Goal: Task Accomplishment & Management: Complete application form

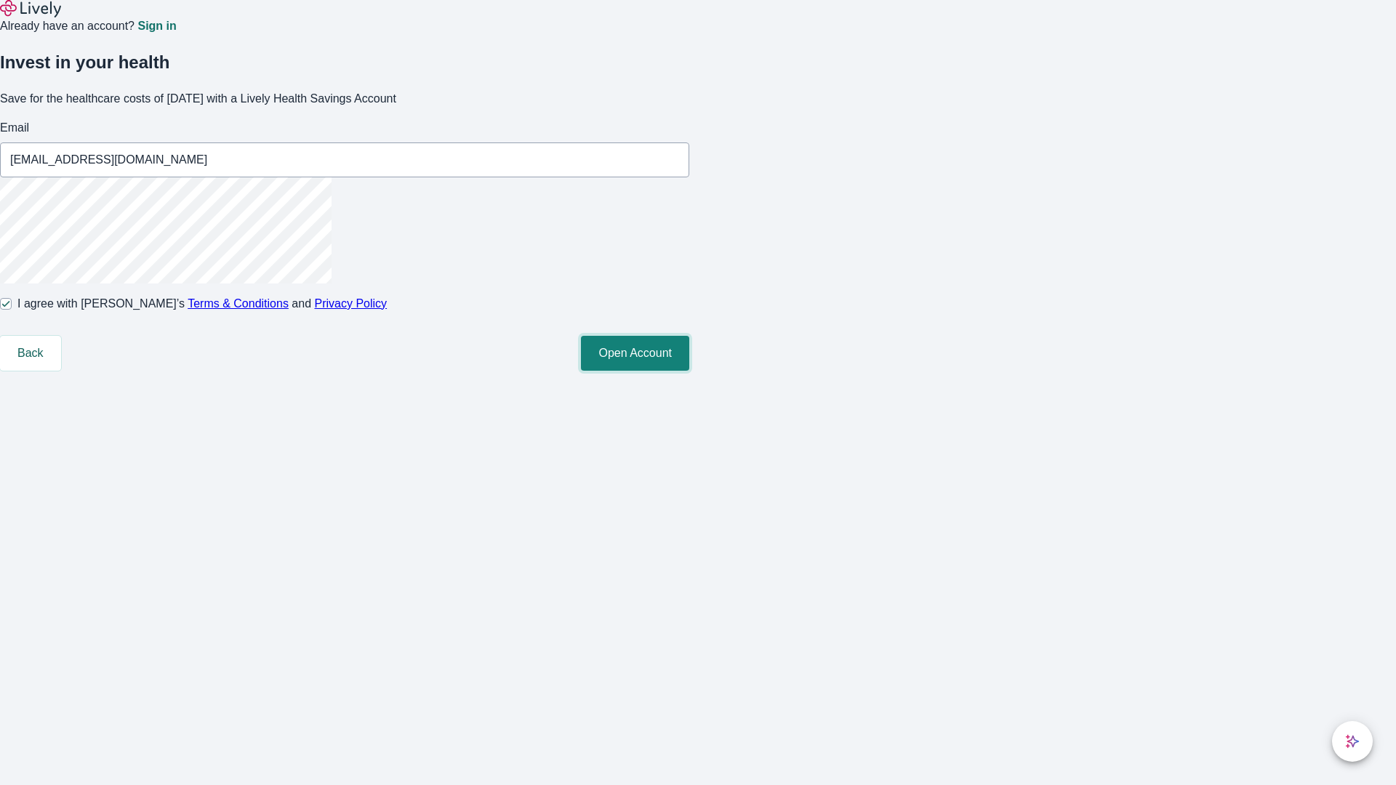
click at [689, 371] on button "Open Account" at bounding box center [635, 353] width 108 height 35
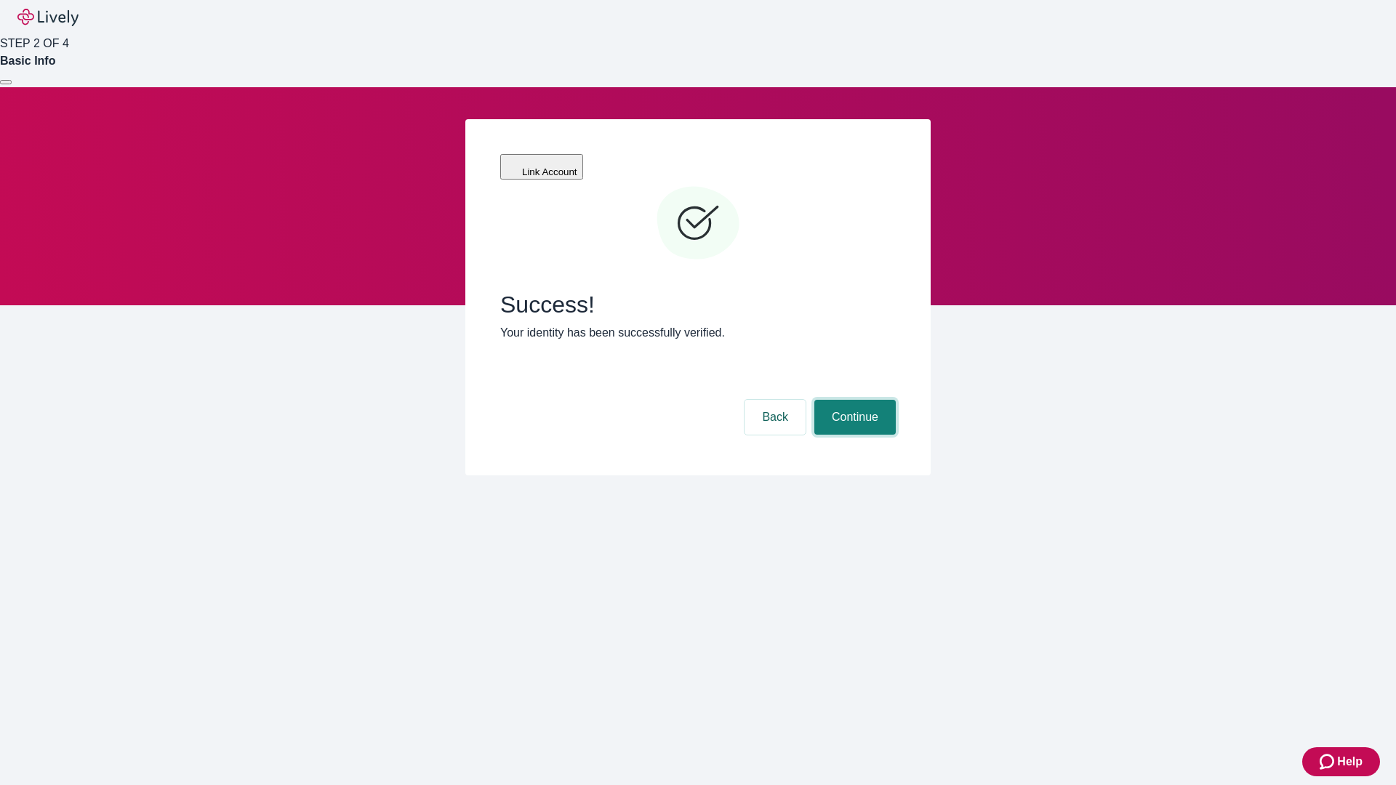
click at [853, 400] on button "Continue" at bounding box center [854, 417] width 81 height 35
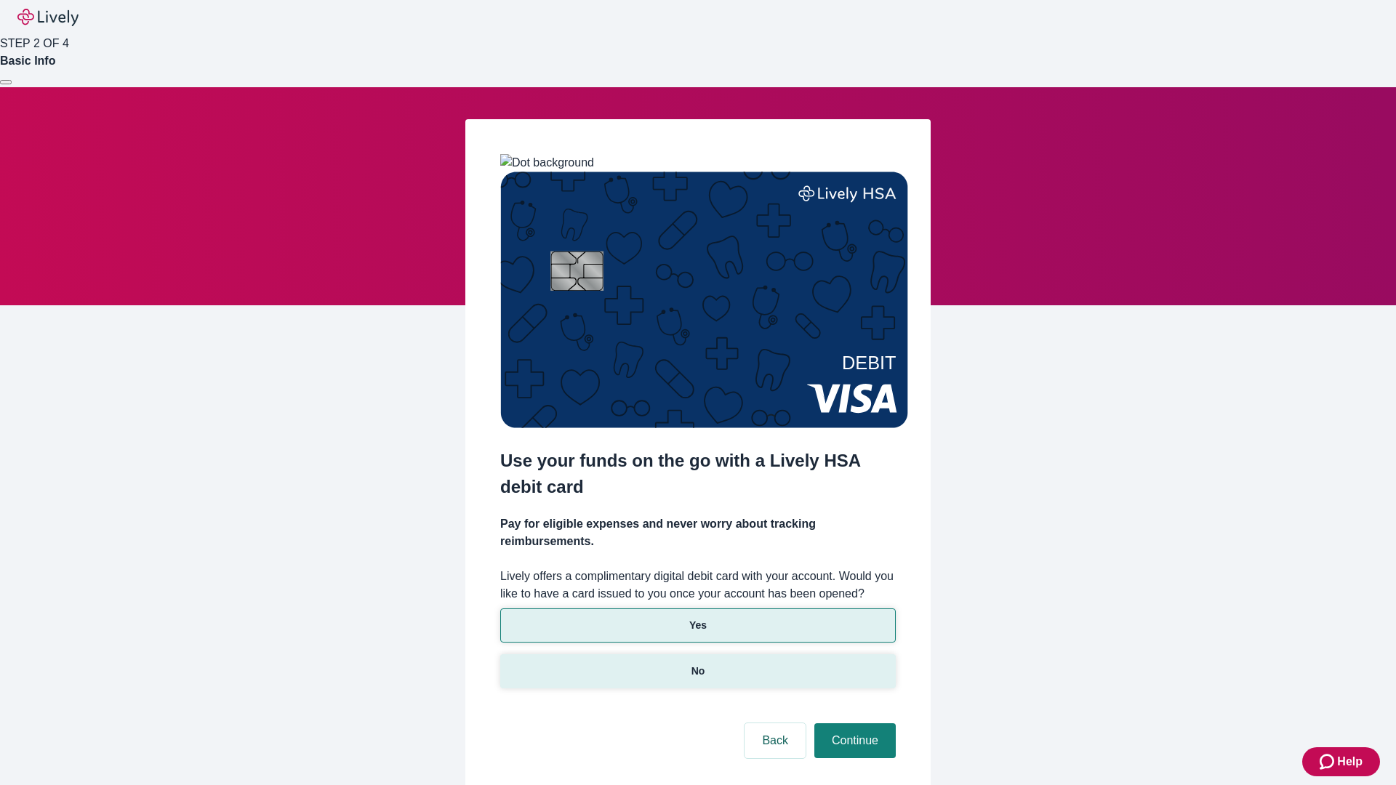
click at [697, 664] on p "No" at bounding box center [698, 671] width 14 height 15
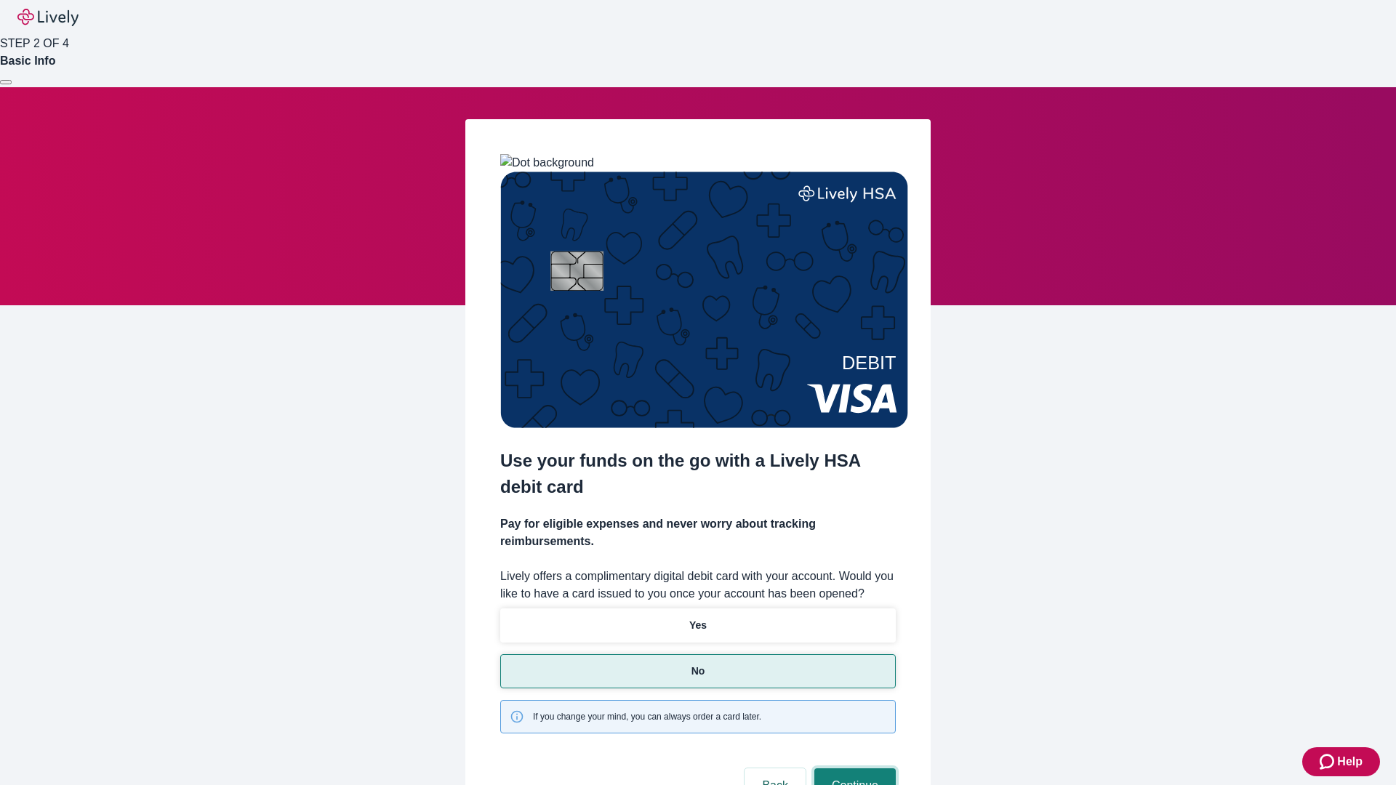
click at [853, 768] on button "Continue" at bounding box center [854, 785] width 81 height 35
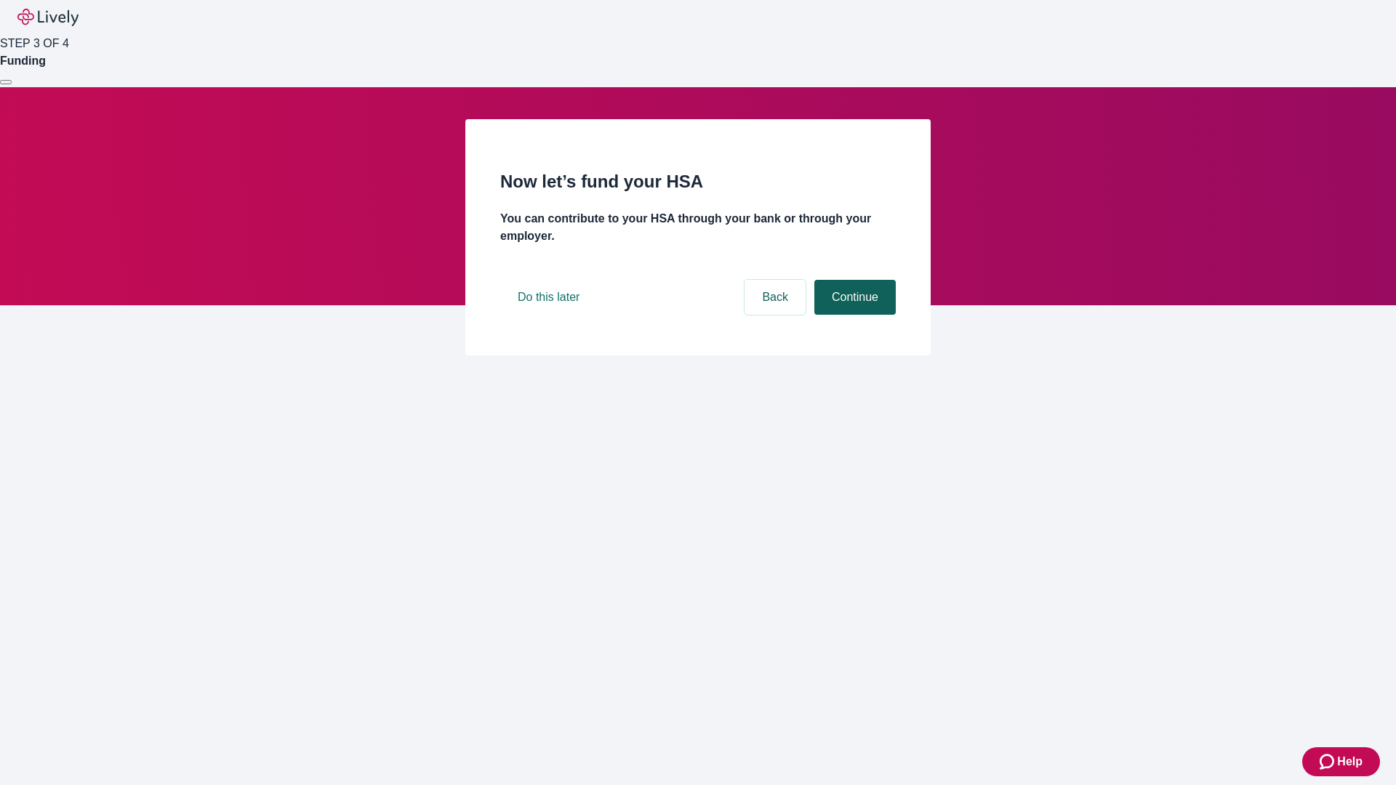
click at [853, 315] on button "Continue" at bounding box center [854, 297] width 81 height 35
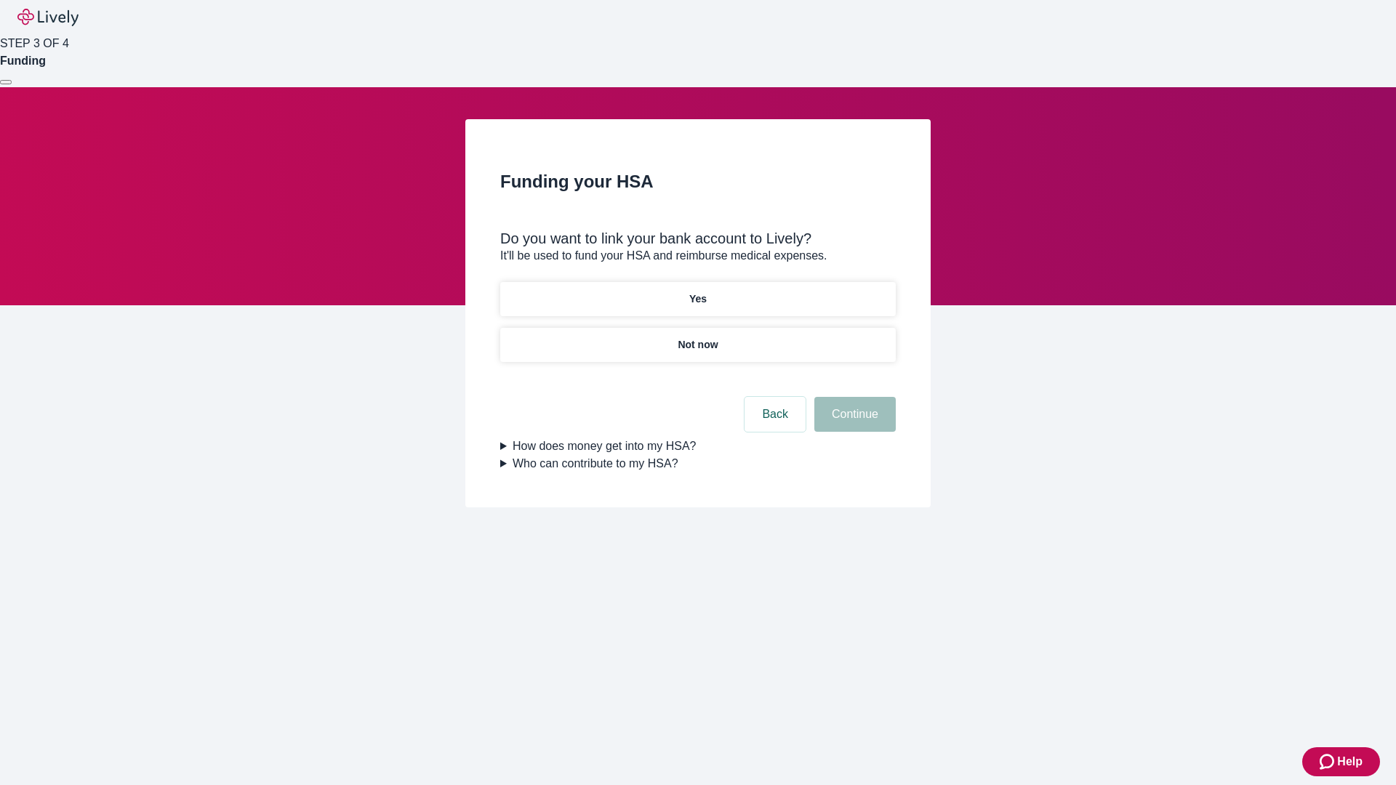
click at [697, 291] on p "Yes" at bounding box center [697, 298] width 17 height 15
click at [853, 397] on button "Continue" at bounding box center [854, 414] width 81 height 35
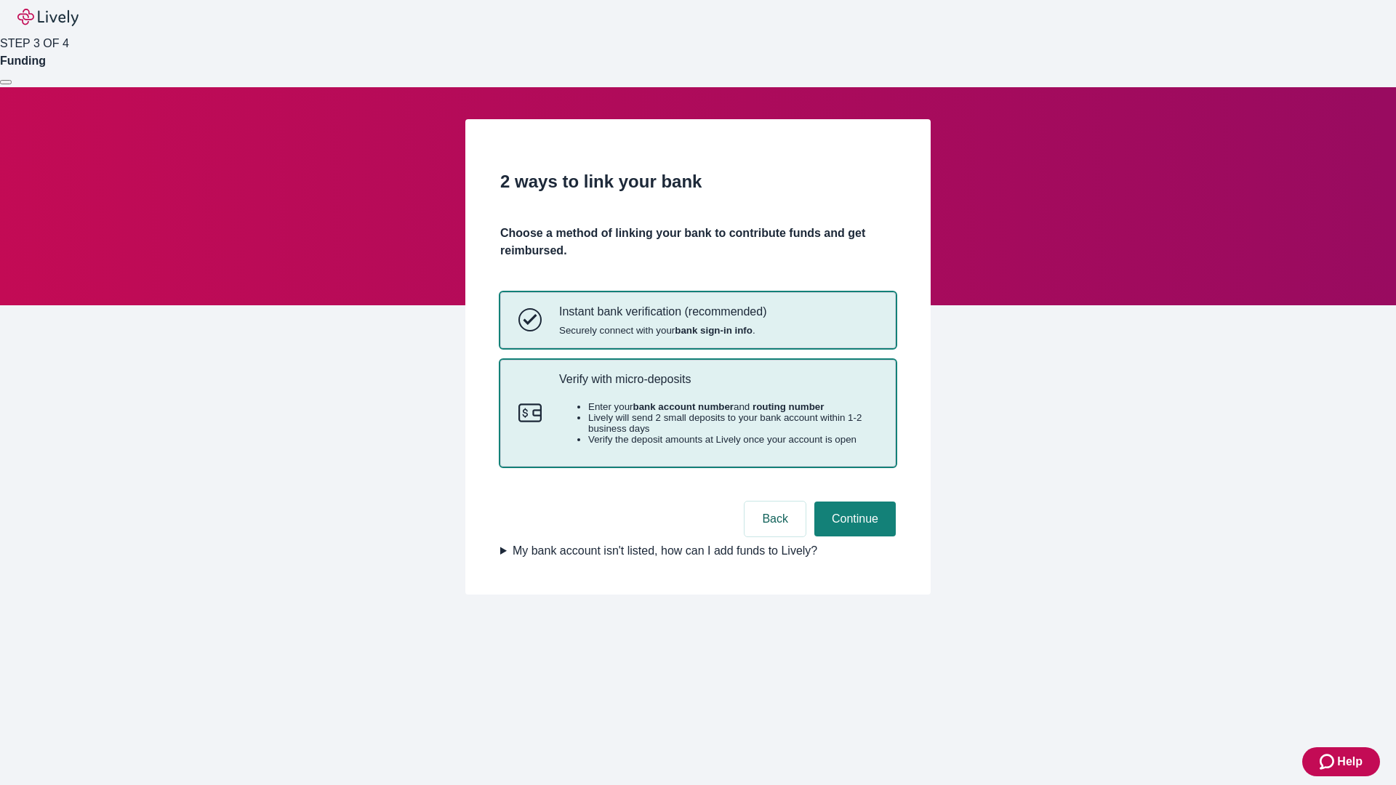
click at [717, 386] on p "Verify with micro-deposits" at bounding box center [718, 379] width 318 height 14
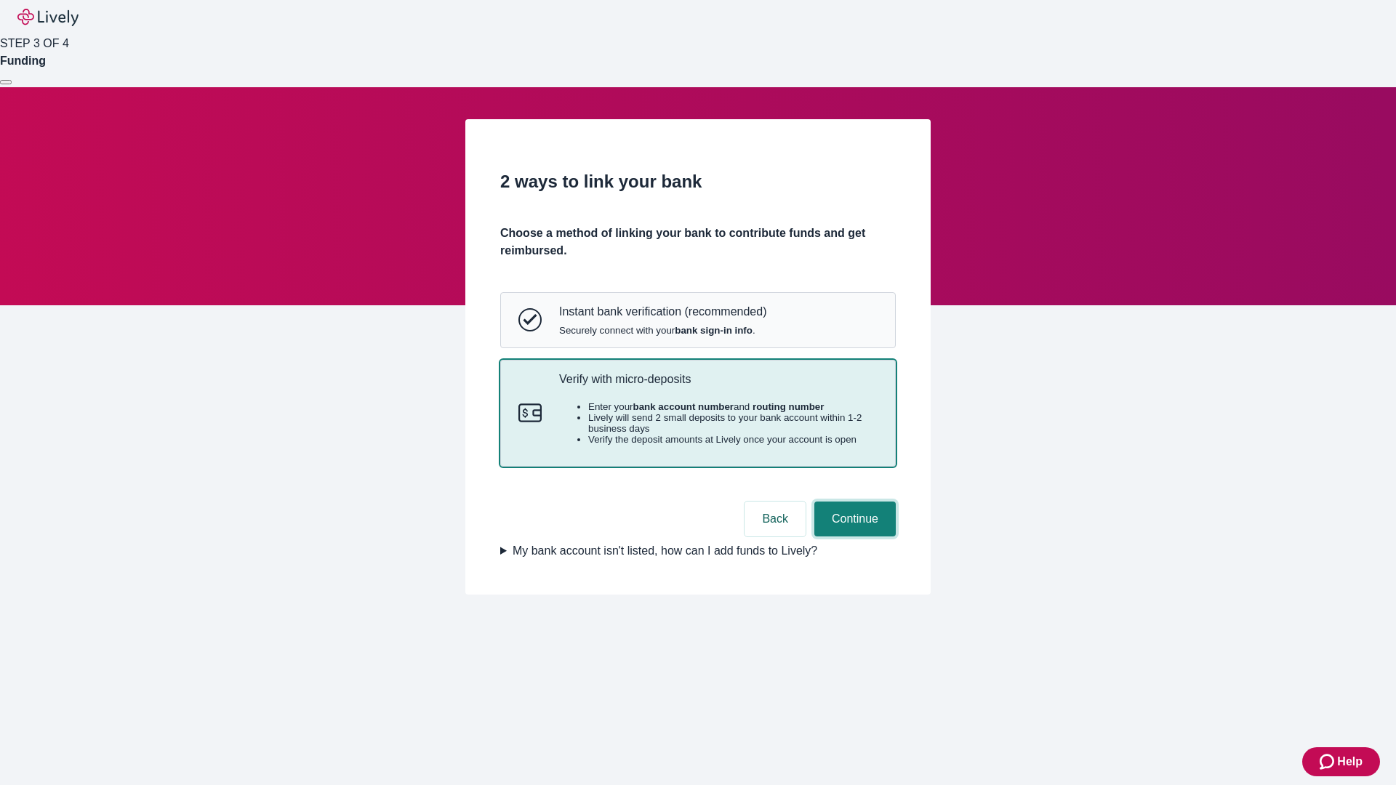
click at [853, 536] on button "Continue" at bounding box center [854, 519] width 81 height 35
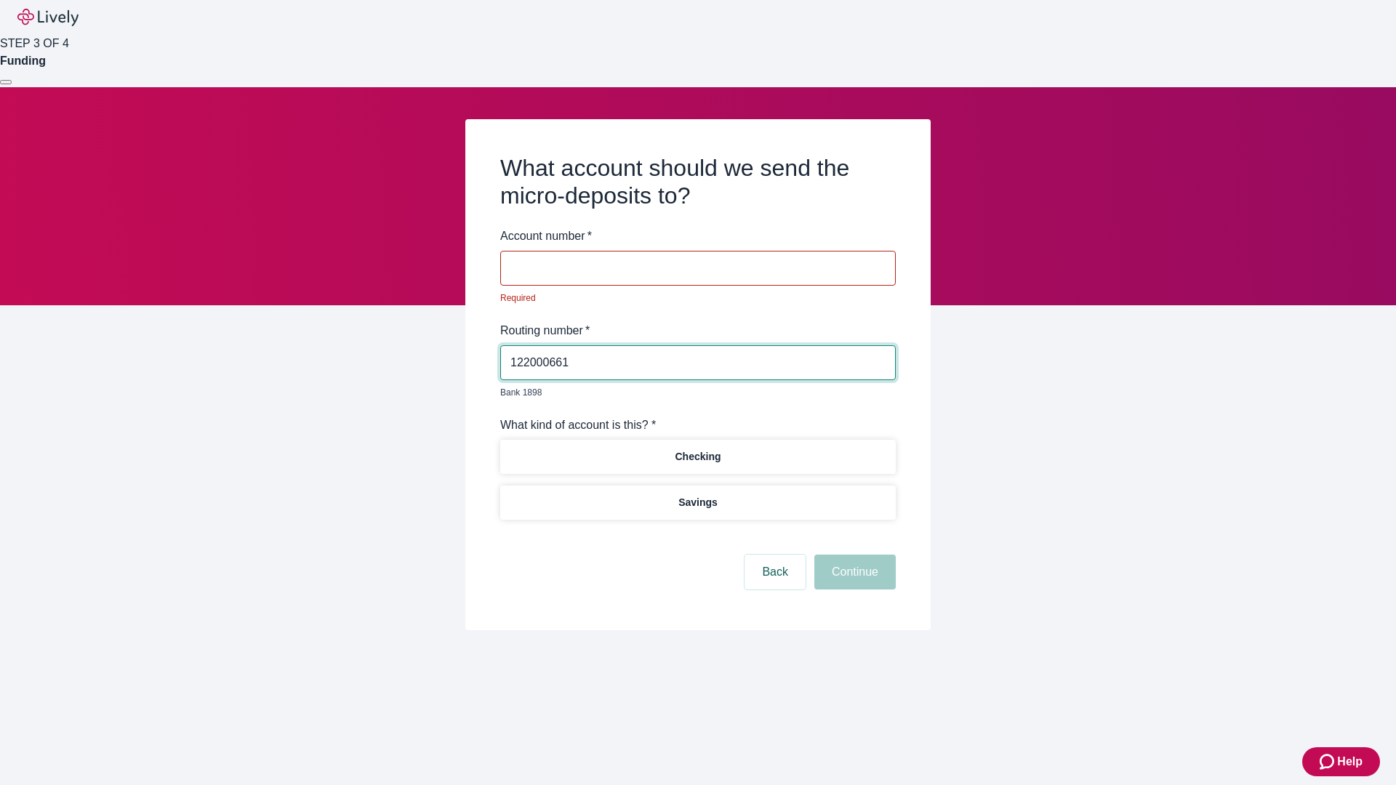
type input "122000661"
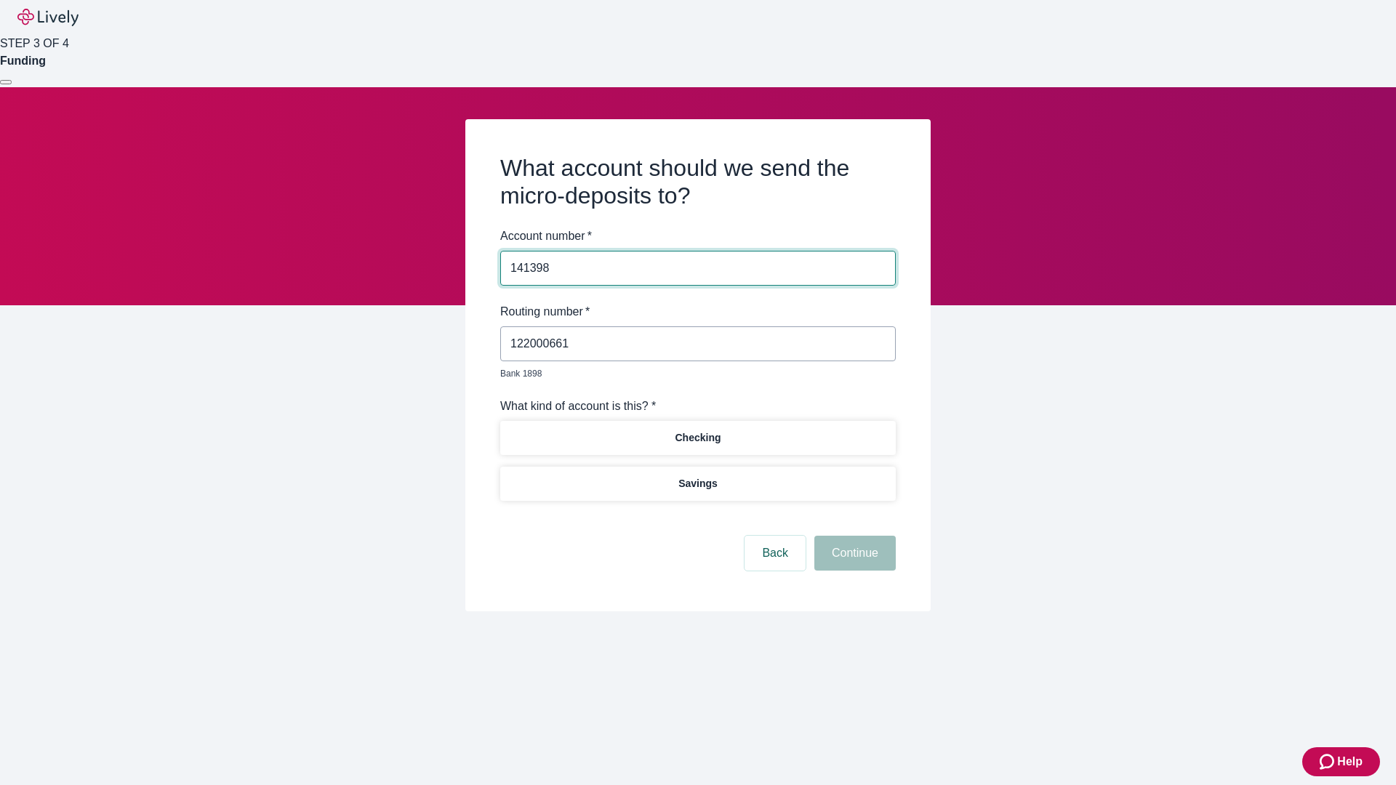
type input "141398"
click at [697, 430] on p "Checking" at bounding box center [698, 437] width 46 height 15
click at [853, 536] on button "Continue" at bounding box center [854, 553] width 81 height 35
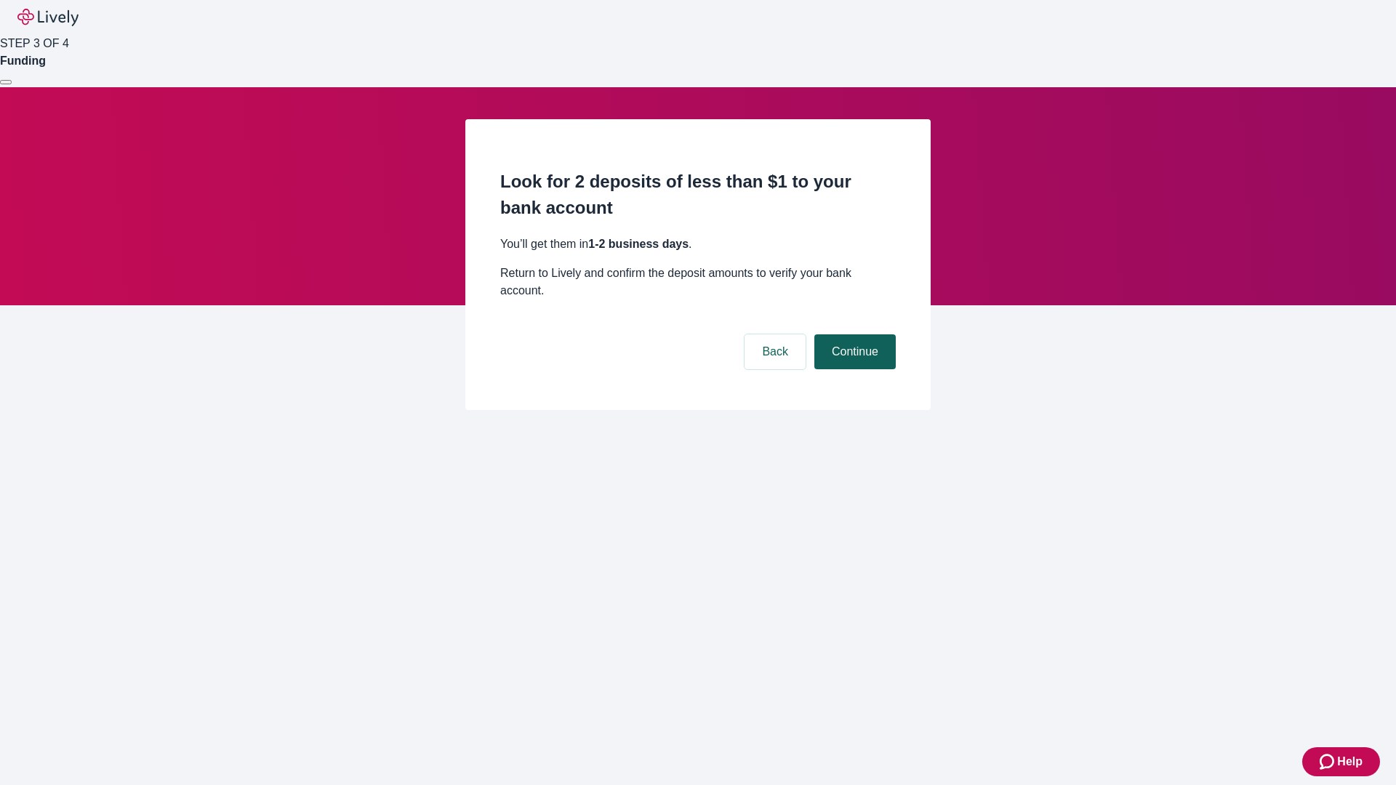
click at [853, 334] on button "Continue" at bounding box center [854, 351] width 81 height 35
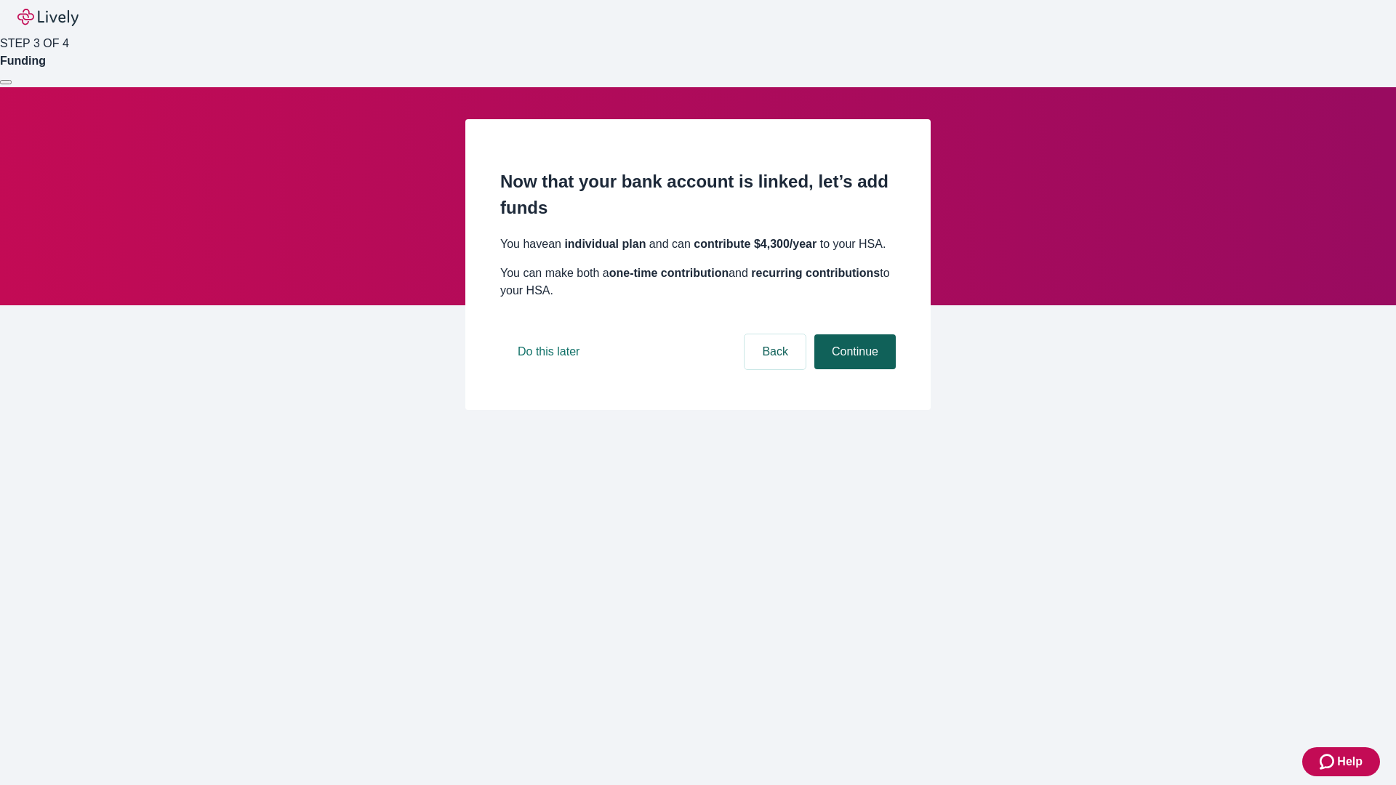
click at [853, 369] on button "Continue" at bounding box center [854, 351] width 81 height 35
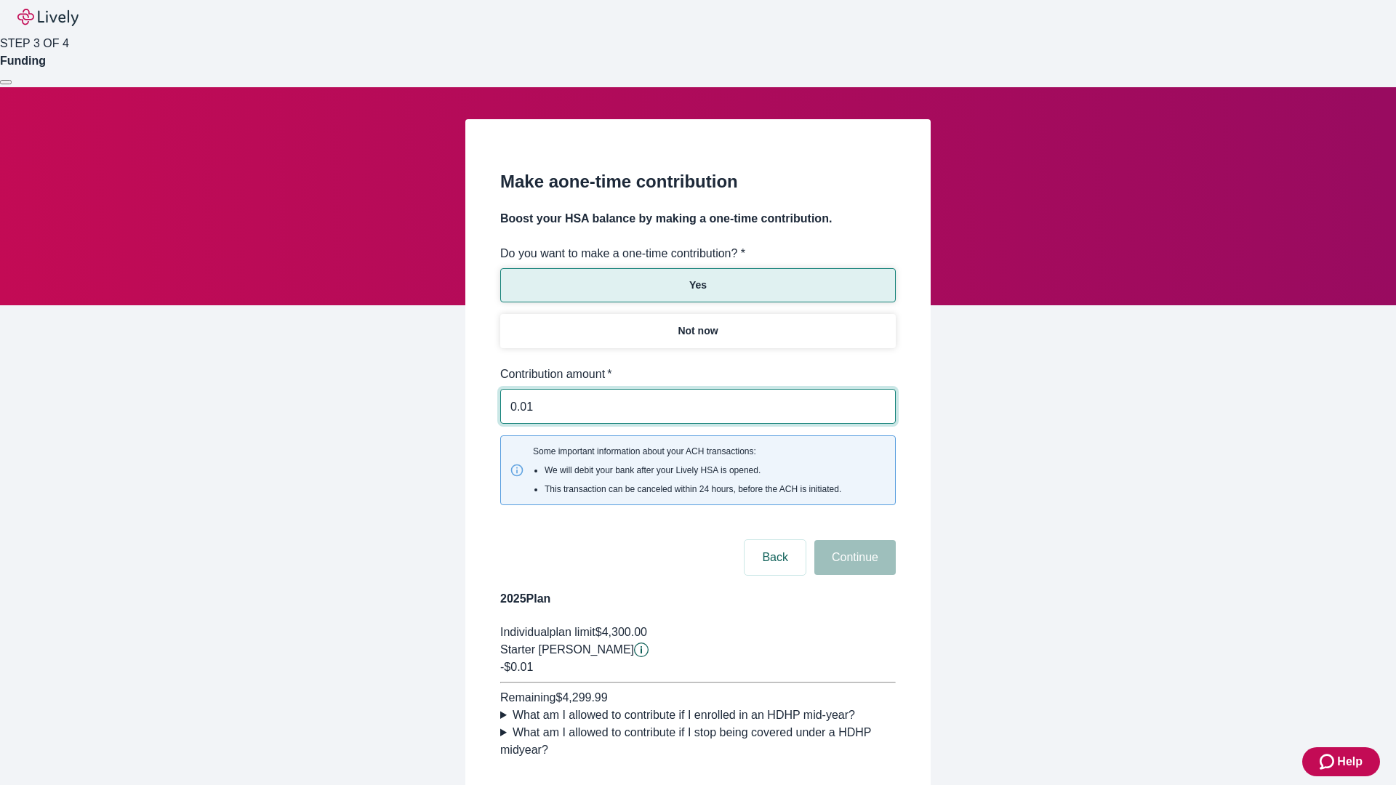
type input "0.01"
click at [853, 540] on button "Continue" at bounding box center [854, 557] width 81 height 35
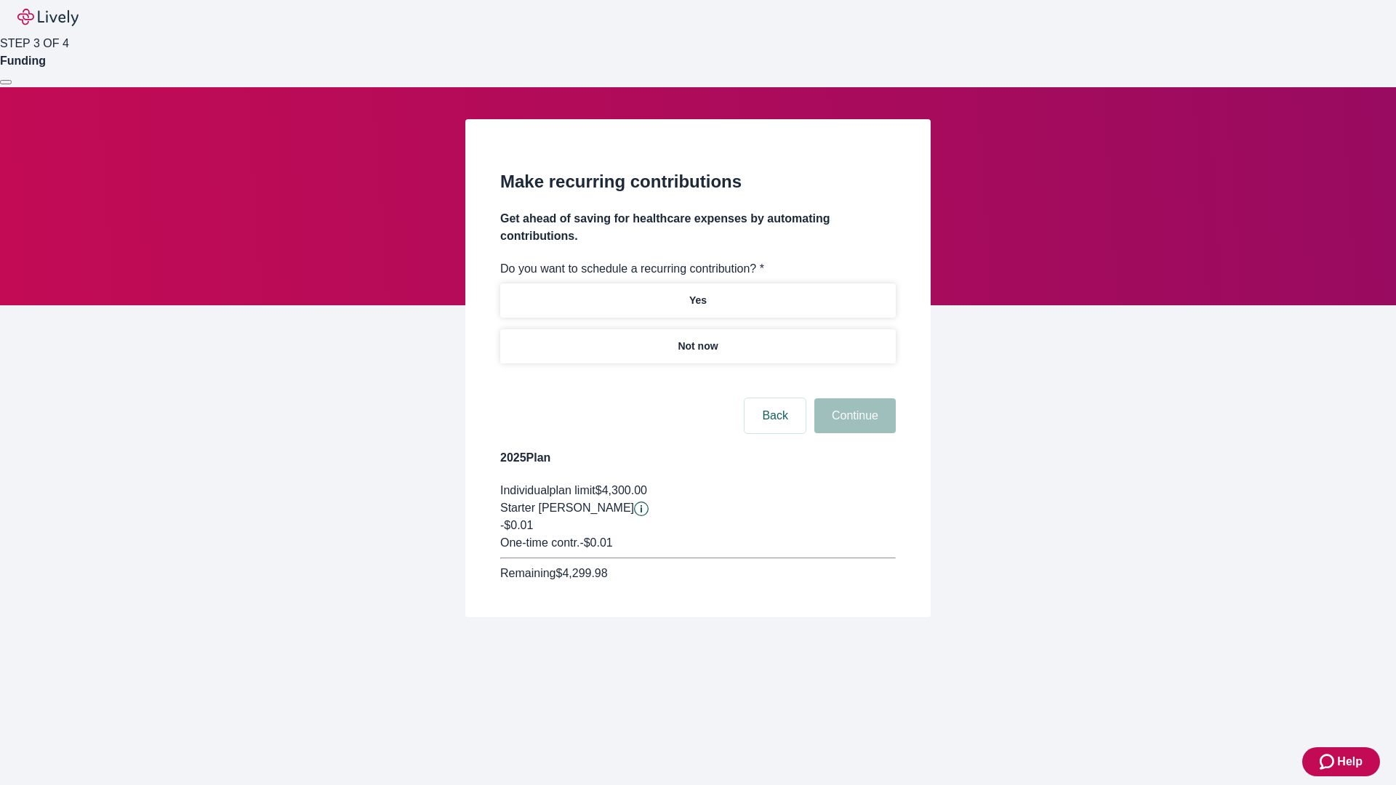
click at [697, 339] on p "Not now" at bounding box center [697, 346] width 40 height 15
click at [853, 398] on button "Continue" at bounding box center [854, 415] width 81 height 35
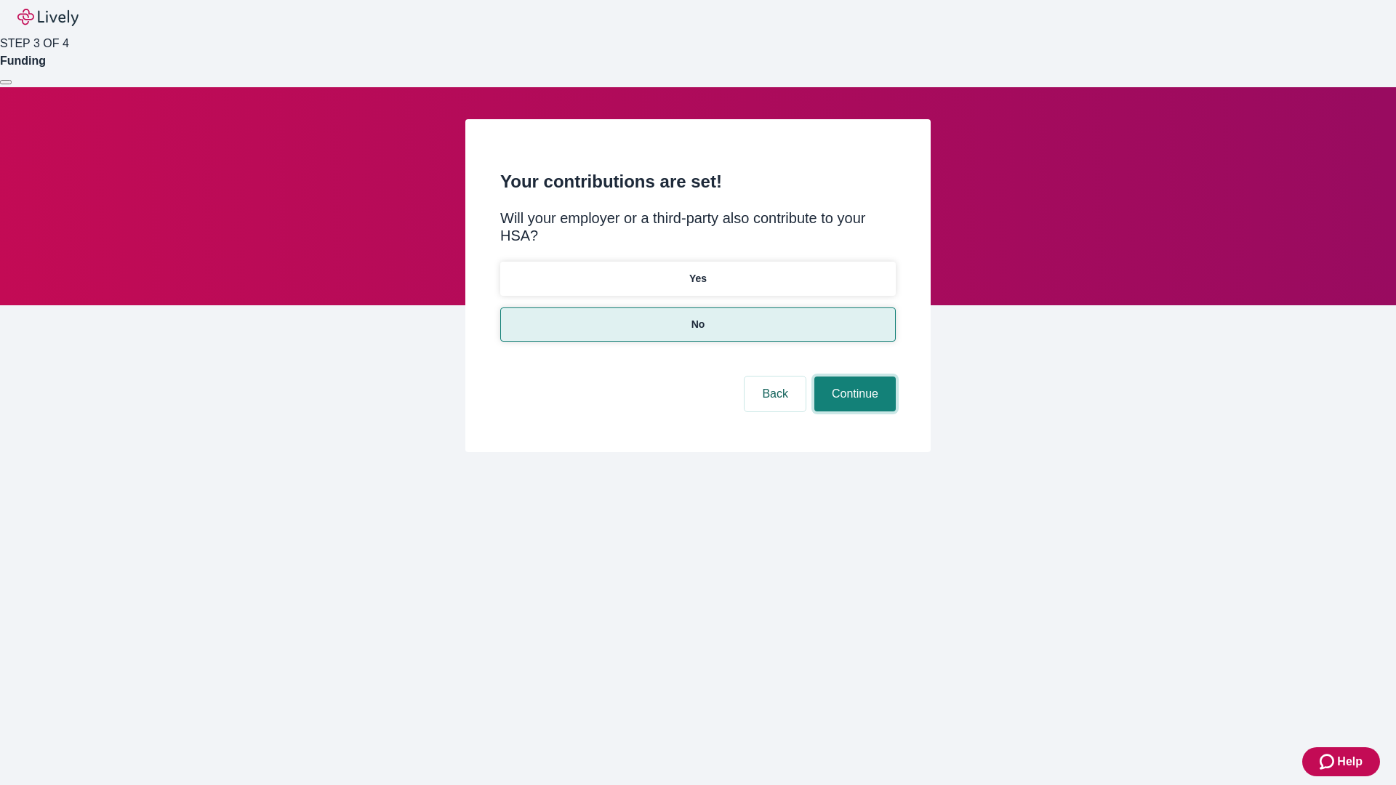
click at [853, 377] on button "Continue" at bounding box center [854, 394] width 81 height 35
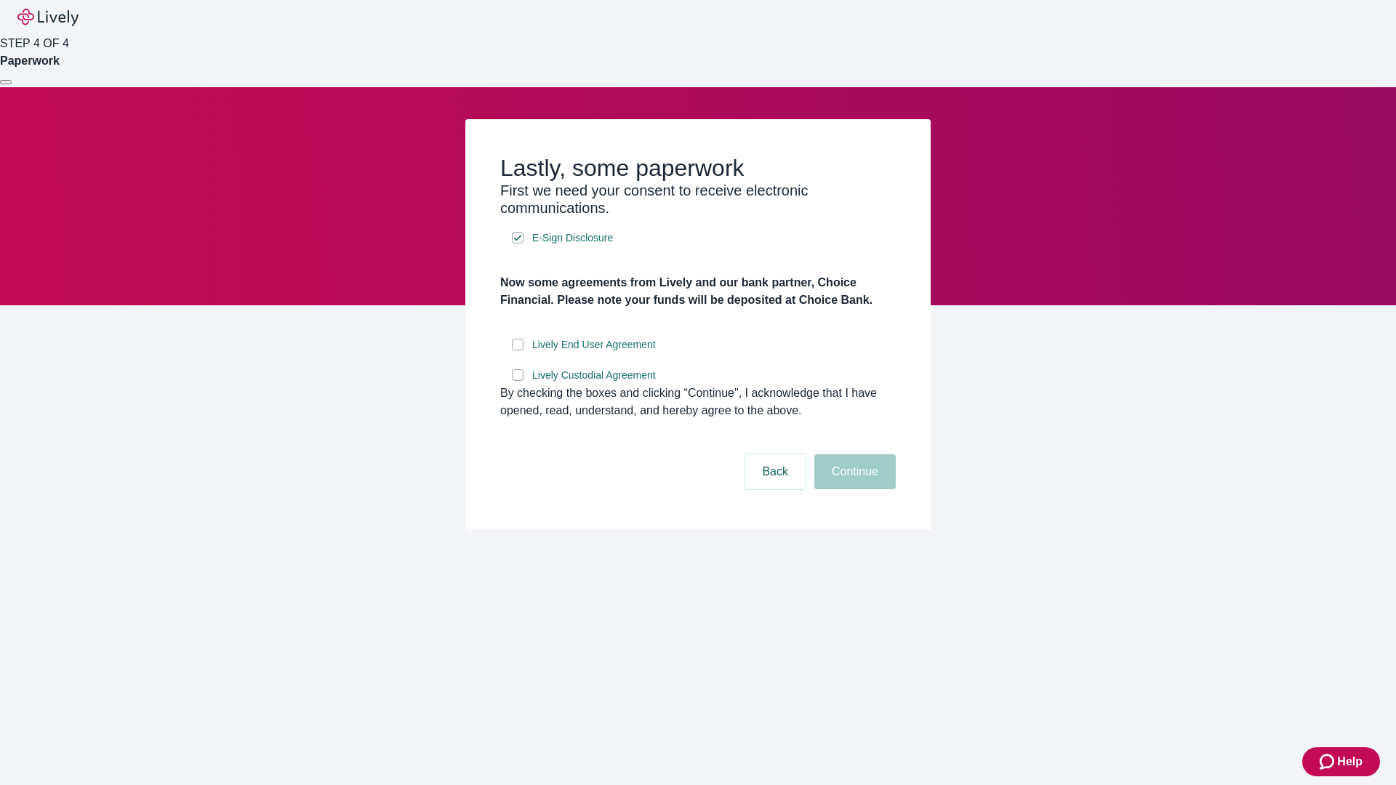
click at [518, 350] on input "Lively End User Agreement" at bounding box center [518, 345] width 12 height 12
checkbox input "true"
click at [518, 381] on input "Lively Custodial Agreement" at bounding box center [518, 375] width 12 height 12
checkbox input "true"
click at [853, 489] on button "Continue" at bounding box center [854, 471] width 81 height 35
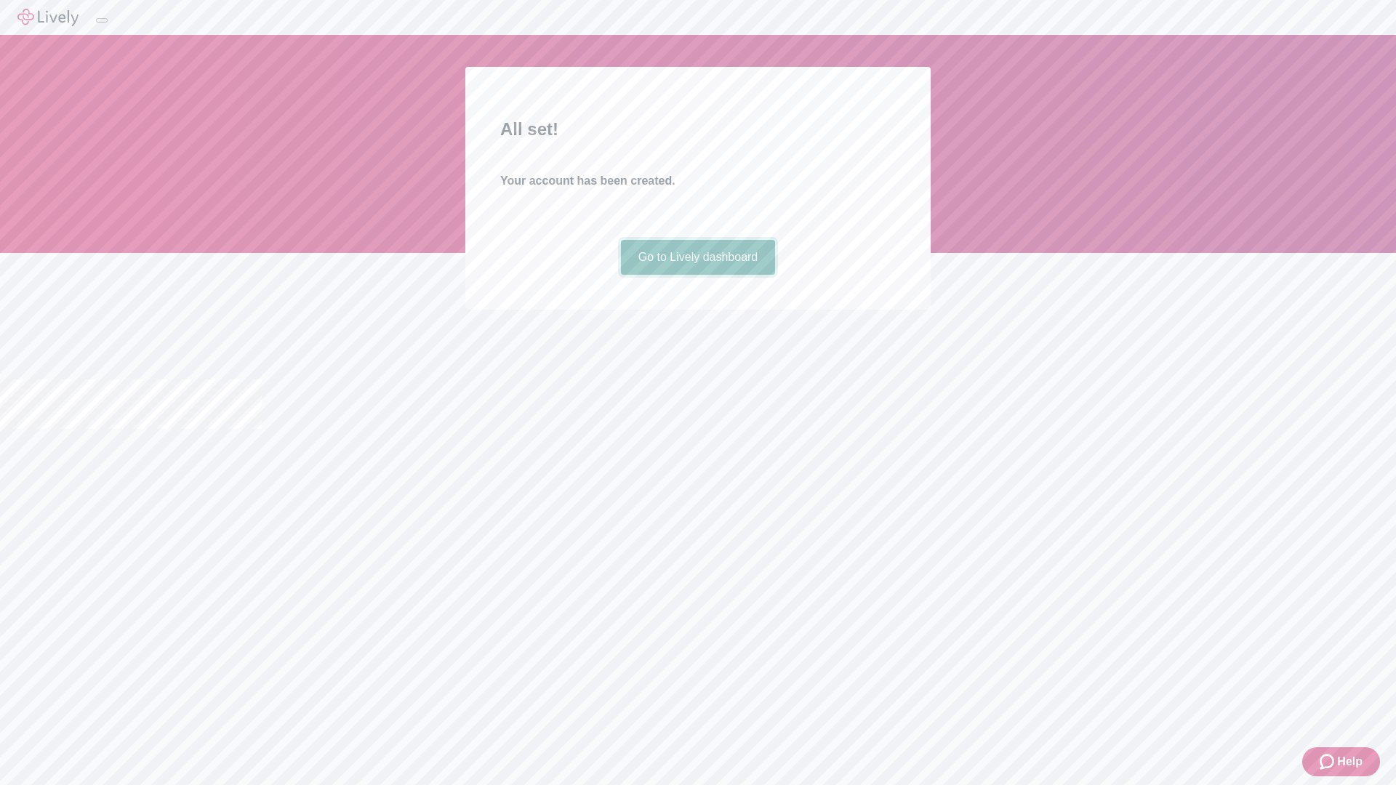
click at [697, 275] on link "Go to Lively dashboard" at bounding box center [698, 257] width 155 height 35
